Goal: Navigation & Orientation: Find specific page/section

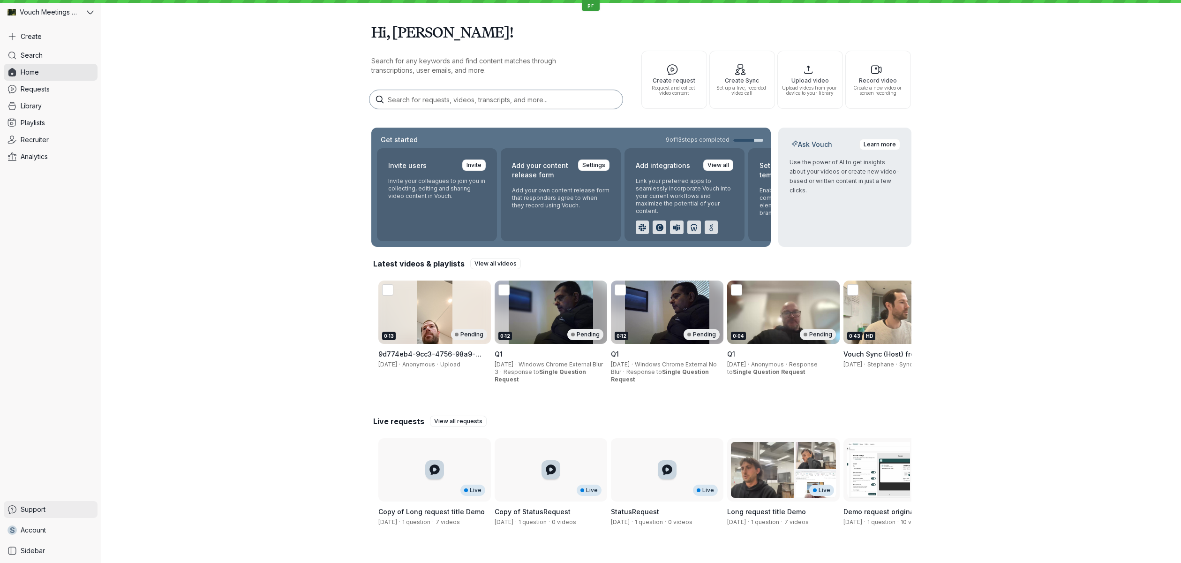
click at [36, 511] on span "Support" at bounding box center [33, 508] width 25 height 9
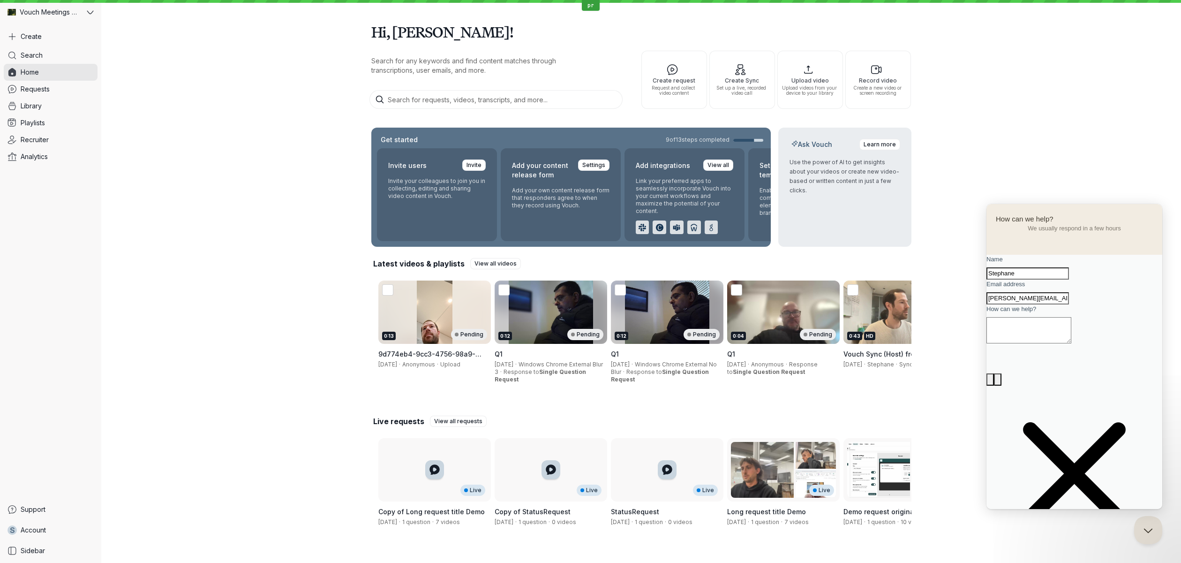
click at [1074, 212] on span "Go back" at bounding box center [1074, 208] width 0 height 7
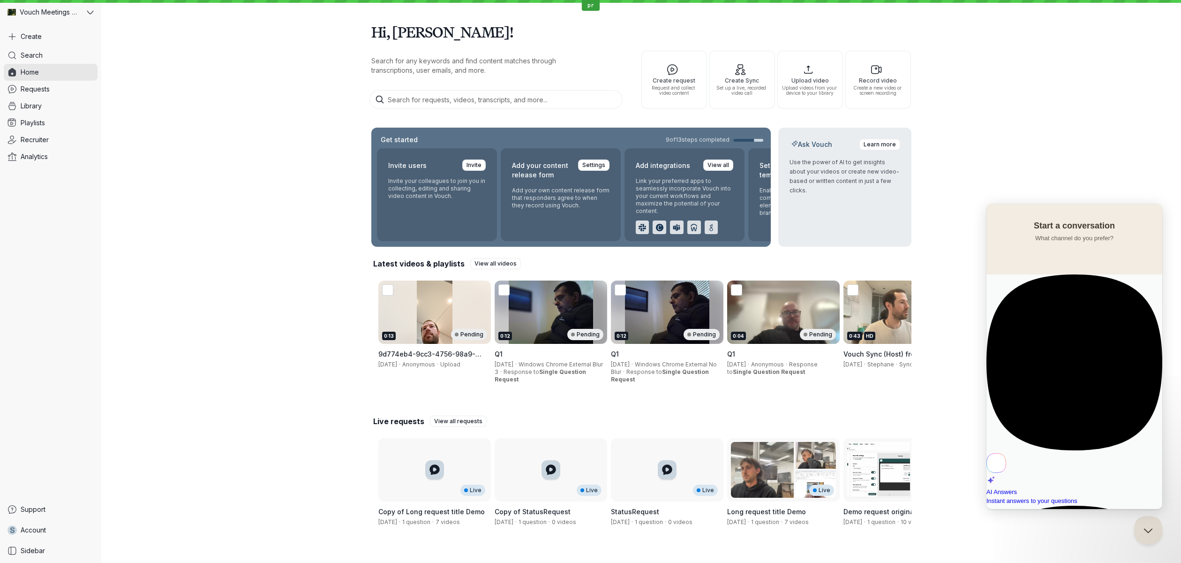
click at [1008, 173] on div "Hi, [PERSON_NAME]! Search for any keywords and find content matches through tra…" at bounding box center [641, 286] width 1080 height 573
click at [1142, 523] on button "Close Beacon popover" at bounding box center [1146, 528] width 28 height 28
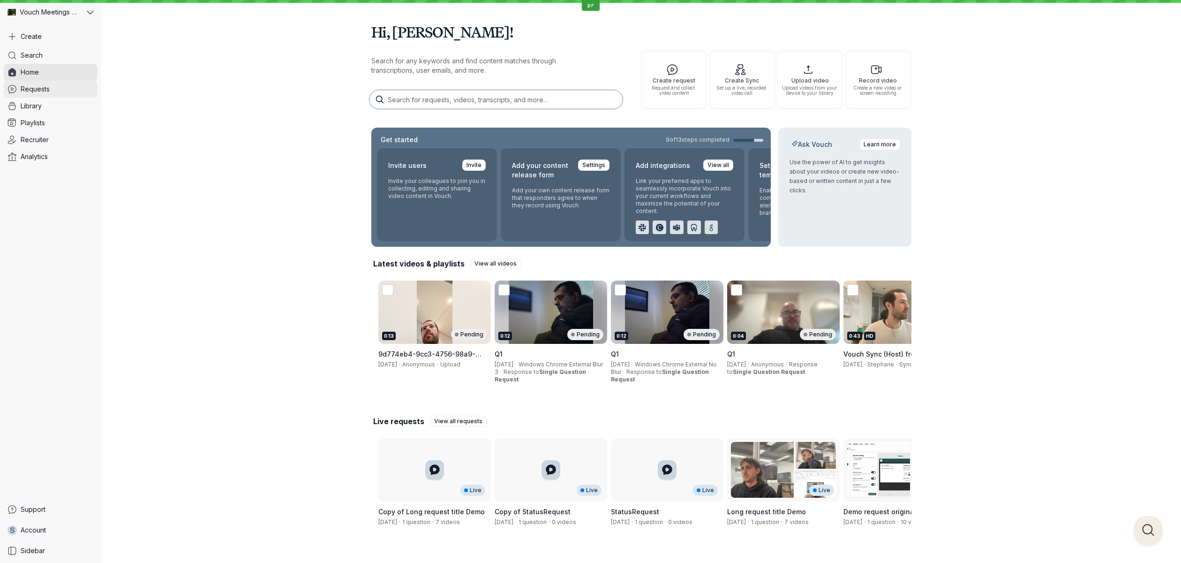
click at [79, 94] on link "Requests" at bounding box center [51, 89] width 94 height 17
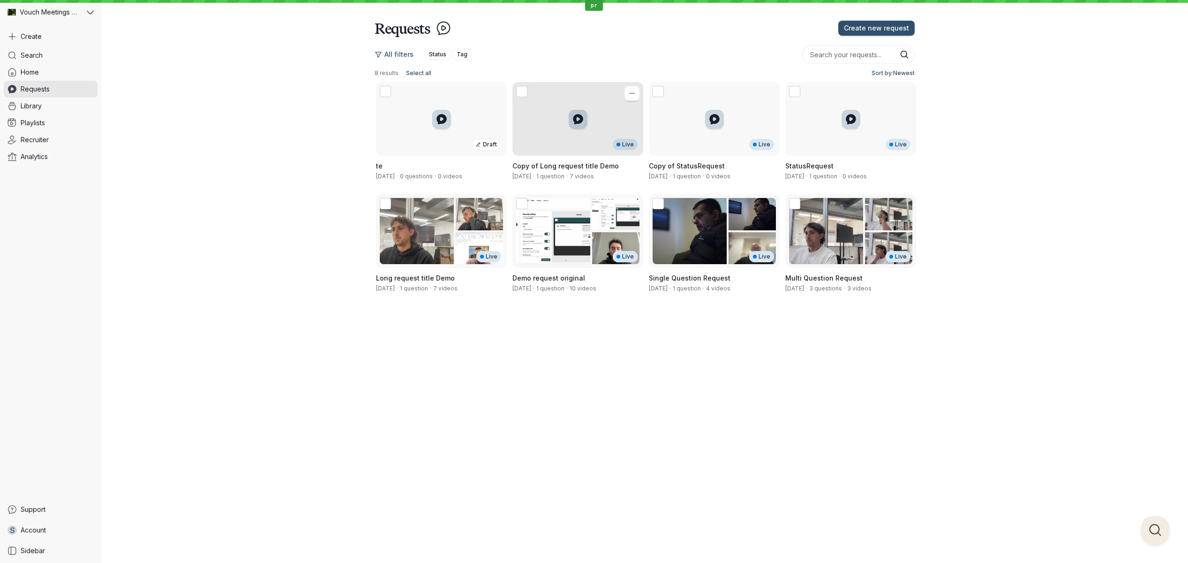
click at [557, 137] on div "Live" at bounding box center [577, 119] width 131 height 74
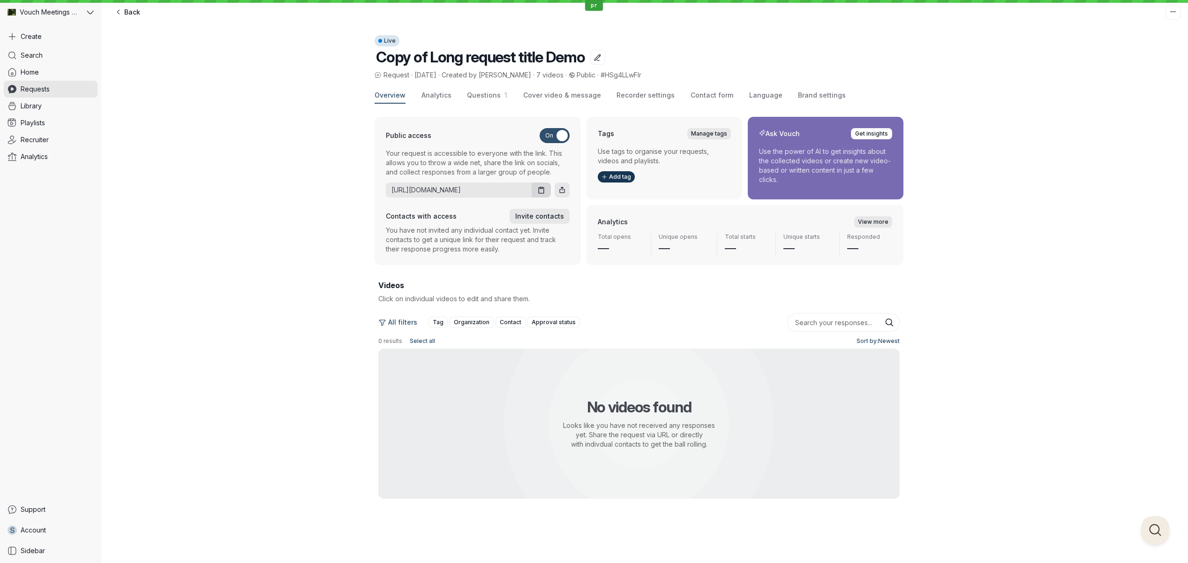
click at [87, 173] on div "Search Home Requests Library Playlists Recruiter Analytics" at bounding box center [51, 274] width 94 height 454
click at [44, 108] on link "Library" at bounding box center [51, 106] width 94 height 17
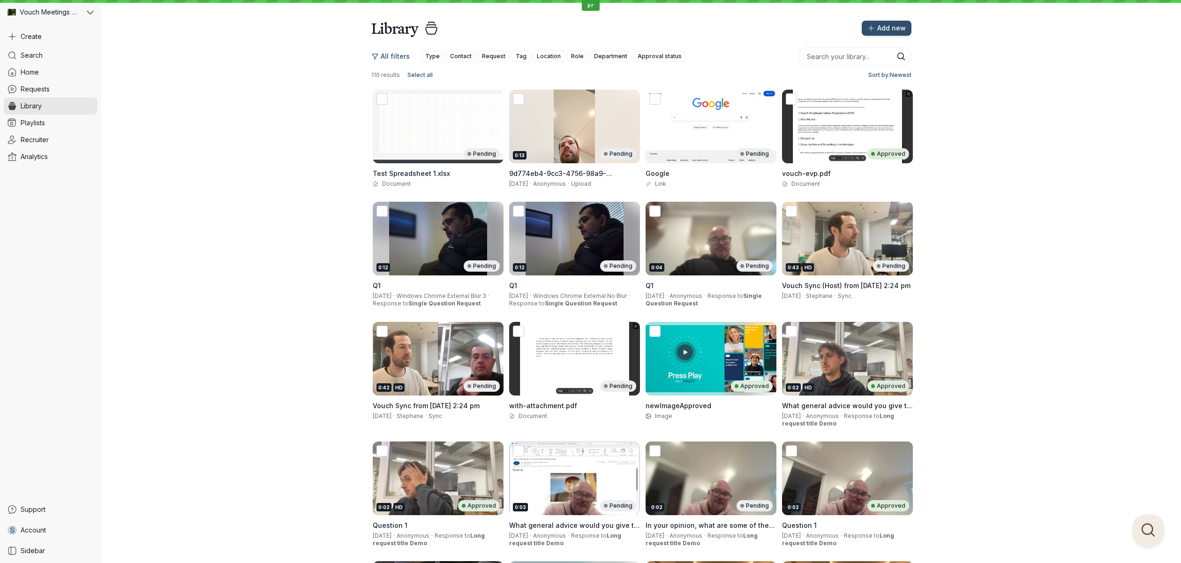
click at [1151, 532] on button "Open Beacon popover" at bounding box center [1146, 528] width 28 height 28
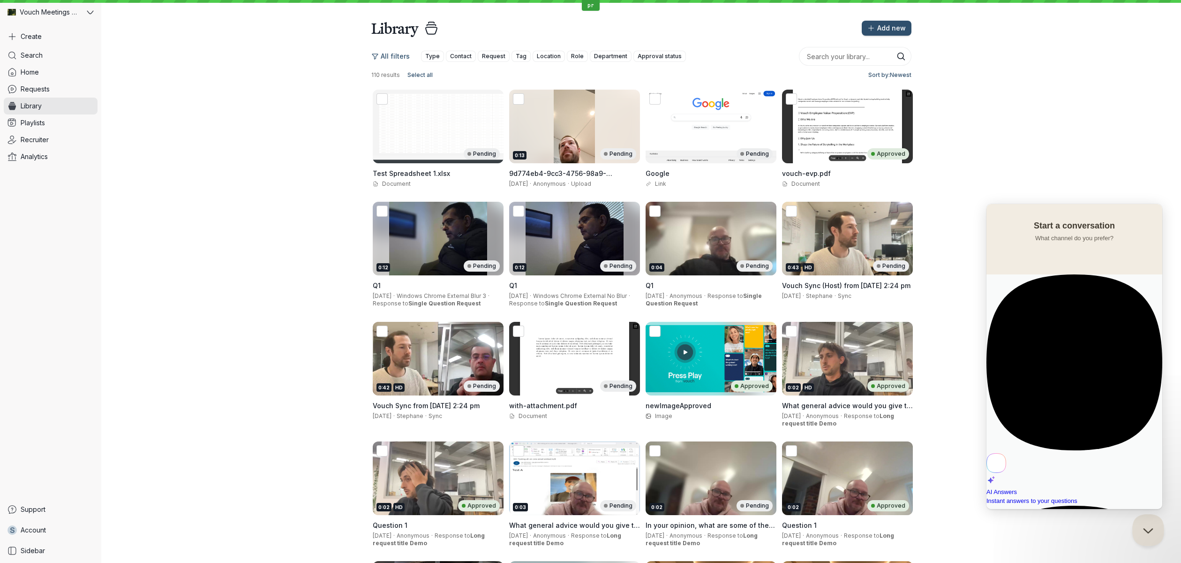
click at [1135, 528] on button "Close Beacon popover" at bounding box center [1146, 528] width 28 height 28
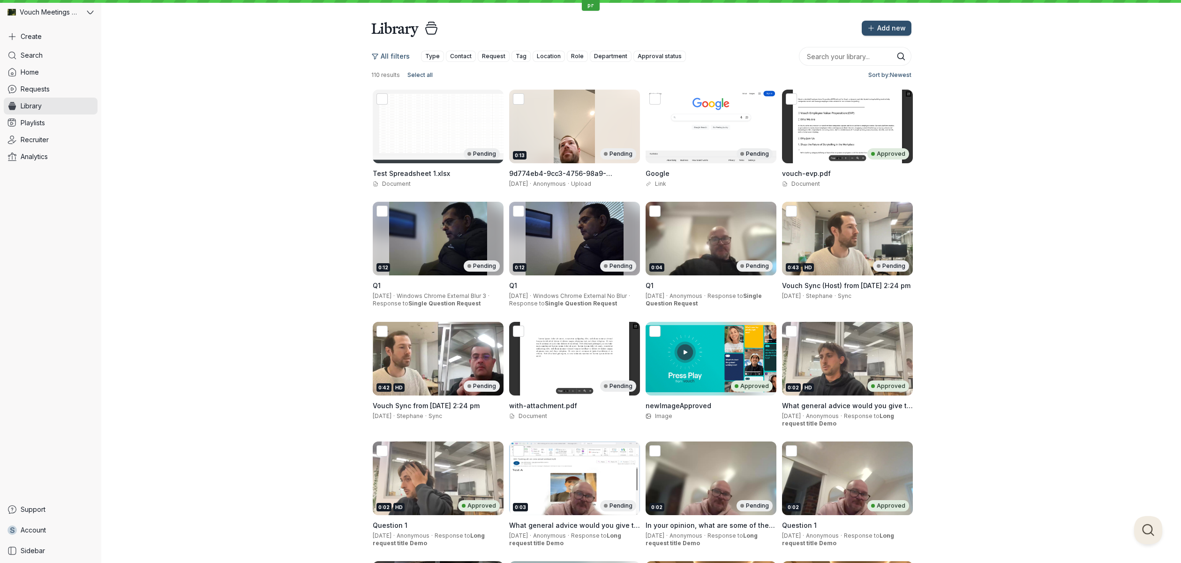
click at [190, 397] on div "All filters Type Contact Request Tag Location Role Department Approval status 1…" at bounding box center [641, 468] width 1080 height 861
click at [42, 512] on span "Support" at bounding box center [33, 508] width 25 height 9
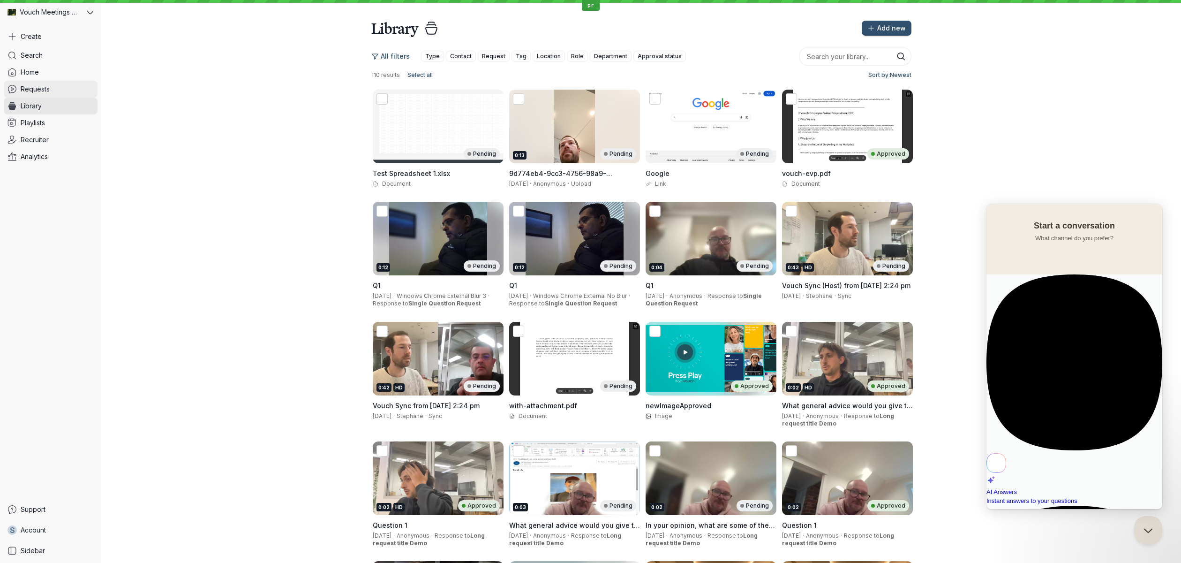
click at [83, 87] on link "Requests" at bounding box center [51, 89] width 94 height 17
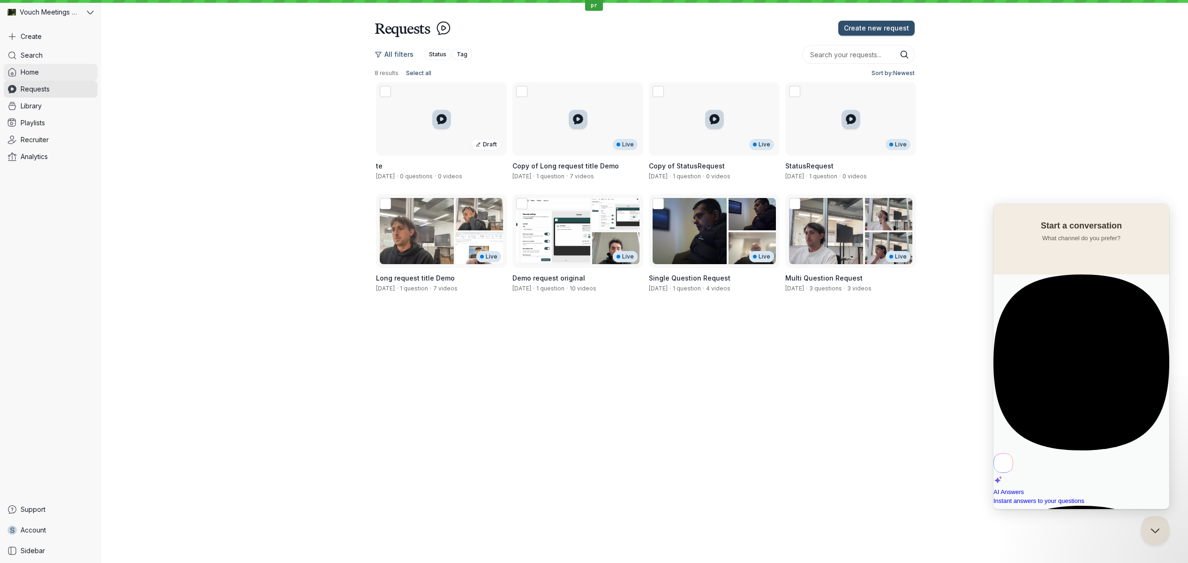
click at [76, 74] on link "Home" at bounding box center [51, 72] width 94 height 17
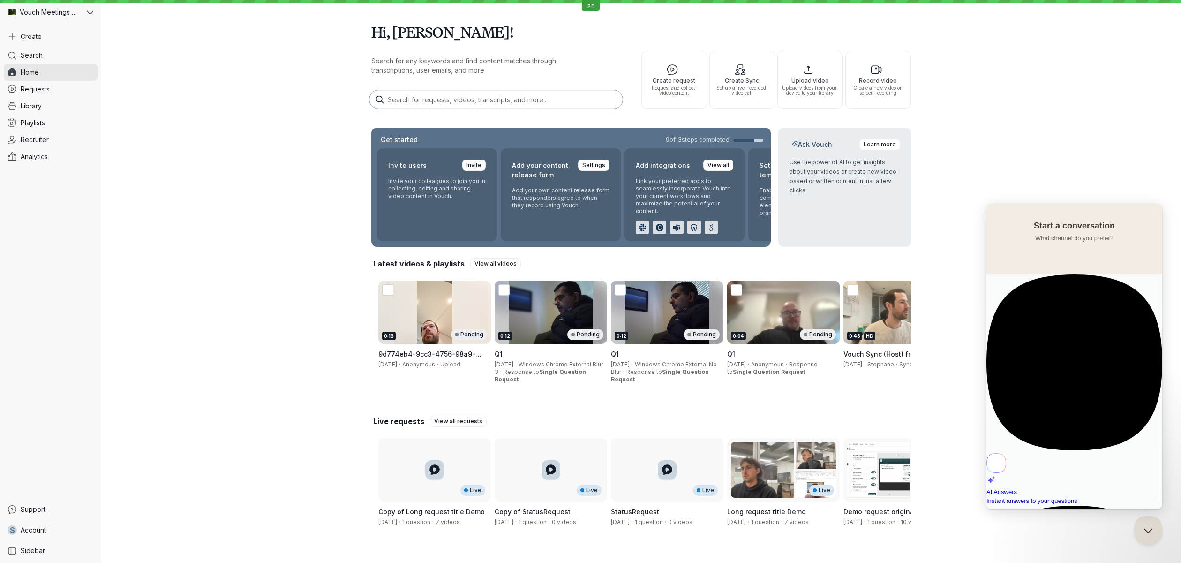
click at [188, 428] on div "Hi, [PERSON_NAME]! Search for any keywords and find content matches through tra…" at bounding box center [641, 286] width 1080 height 573
